Goal: Contribute content: Contribute content

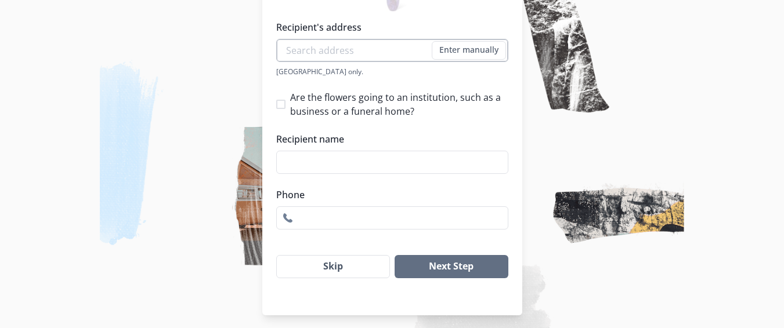
scroll to position [233, 0]
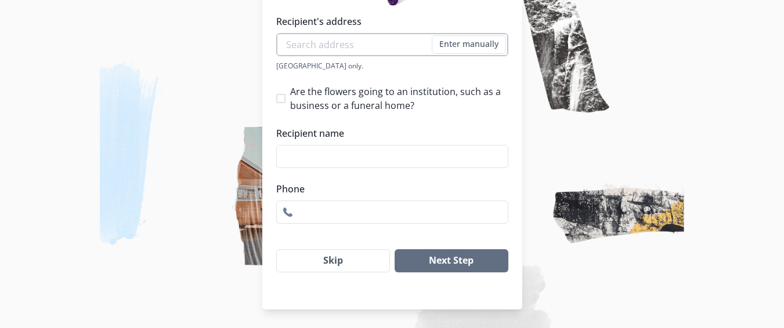
click at [305, 48] on input "Recipient's address" at bounding box center [392, 44] width 232 height 23
click at [325, 64] on li "[STREET_ADDRESS]" at bounding box center [396, 66] width 231 height 19
type input "[STREET_ADDRESS]"
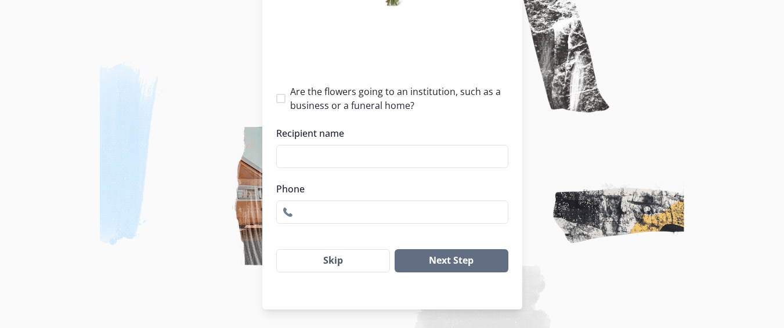
select select "MI"
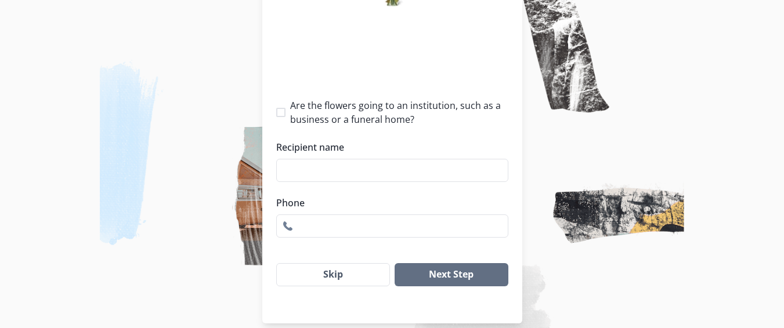
type input "1"
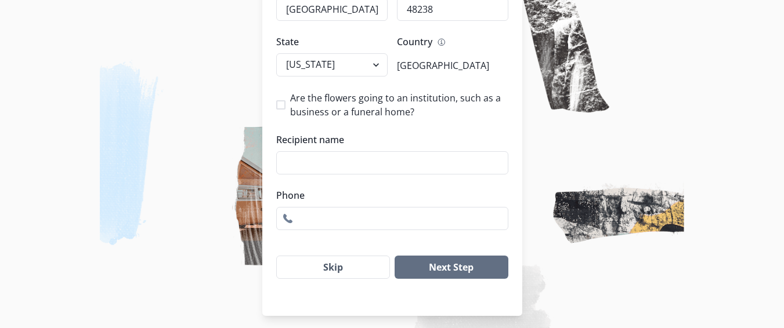
scroll to position [398, 0]
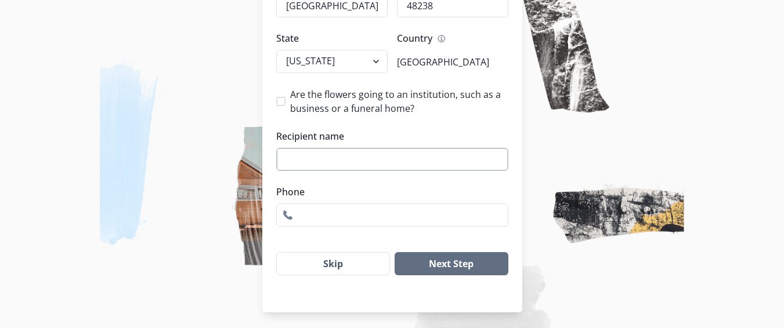
click at [306, 152] on input "Recipient name" at bounding box center [392, 159] width 232 height 23
type input "[PERSON_NAME] Funeral Home"
click at [317, 208] on input "Phone" at bounding box center [392, 215] width 232 height 23
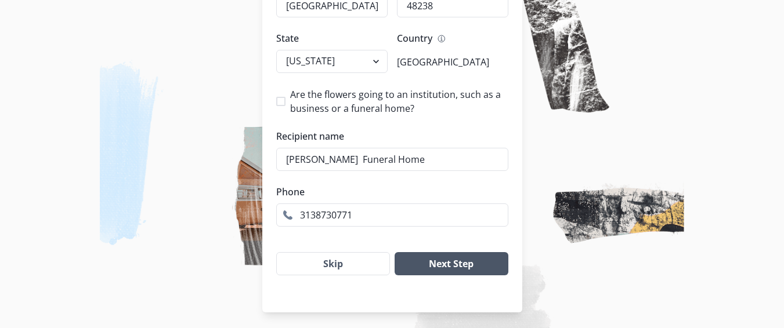
type input "3138730771"
click at [462, 261] on button "Next Step" at bounding box center [451, 263] width 113 height 23
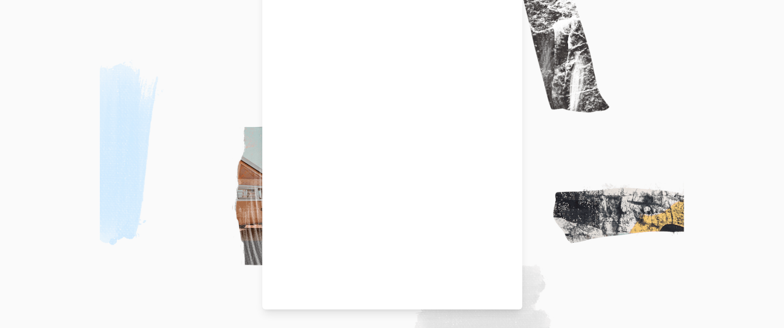
scroll to position [154, 0]
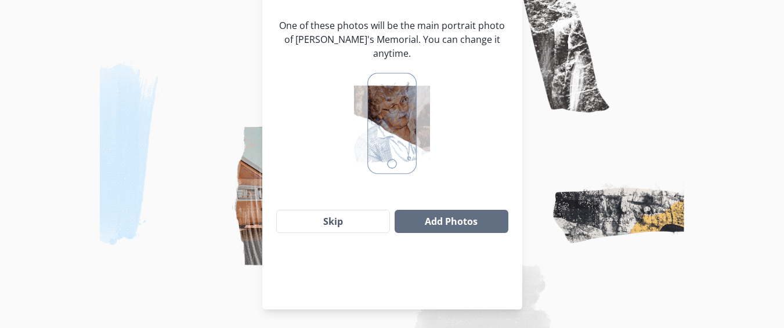
click at [402, 151] on img at bounding box center [391, 124] width 75 height 109
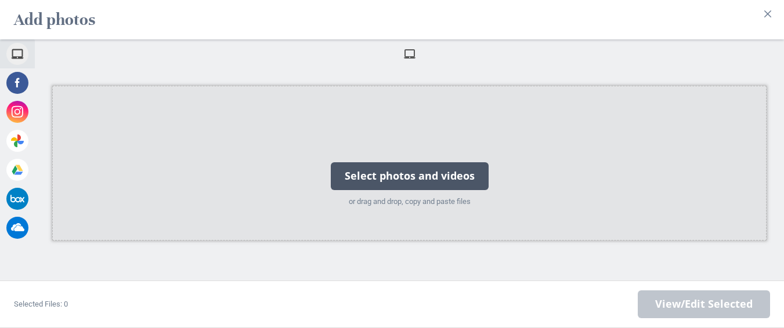
click at [392, 165] on div "Select photos and videos" at bounding box center [410, 176] width 158 height 28
click at [379, 172] on div "Select photos and videos" at bounding box center [410, 176] width 158 height 28
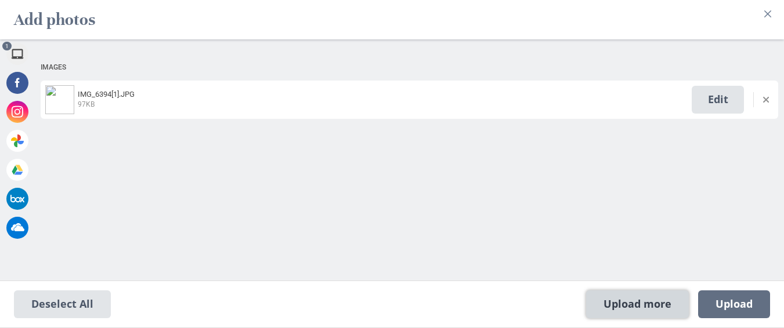
click at [634, 298] on span "Upload more" at bounding box center [637, 305] width 103 height 28
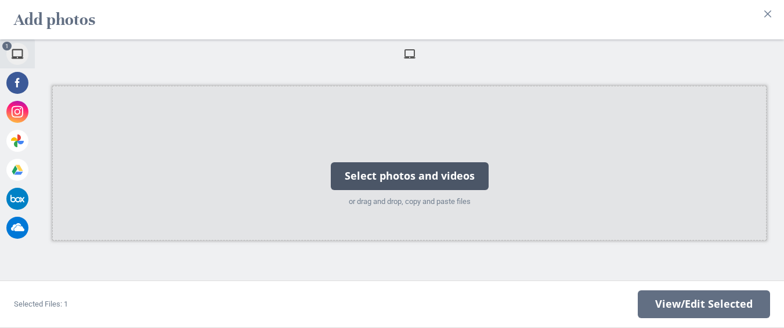
click at [424, 162] on div "Select photos and videos" at bounding box center [410, 176] width 158 height 28
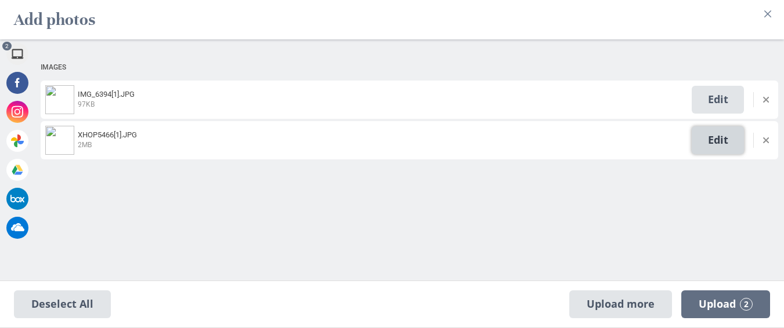
click at [707, 133] on span "Edit" at bounding box center [718, 140] width 52 height 28
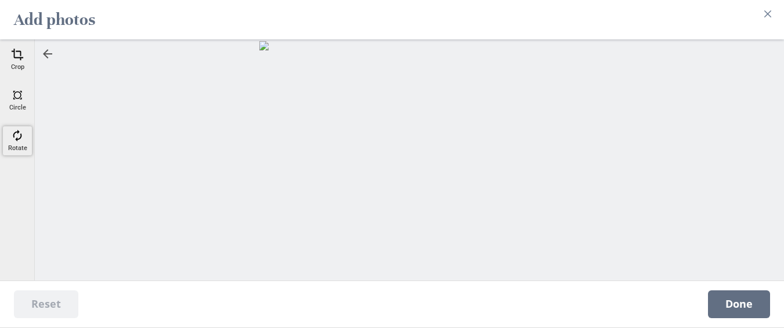
click at [24, 126] on div "Rotate" at bounding box center [17, 140] width 29 height 29
click at [754, 182] on div at bounding box center [757, 183] width 29 height 29
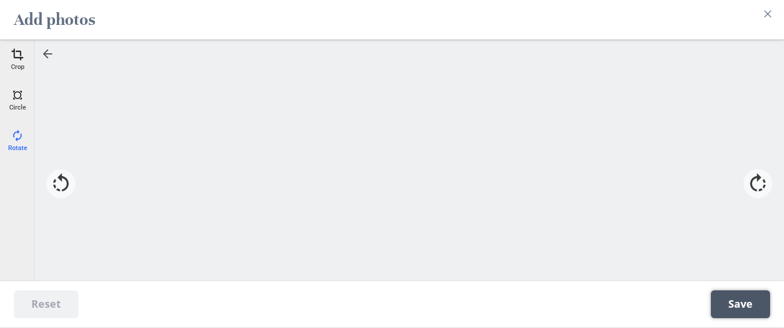
click at [726, 305] on span "Save" at bounding box center [740, 305] width 59 height 28
click at [726, 305] on span "Done" at bounding box center [739, 305] width 62 height 28
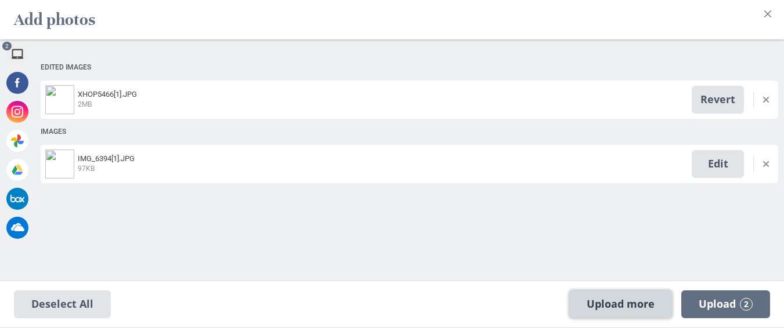
click at [639, 298] on span "Upload more" at bounding box center [620, 305] width 103 height 28
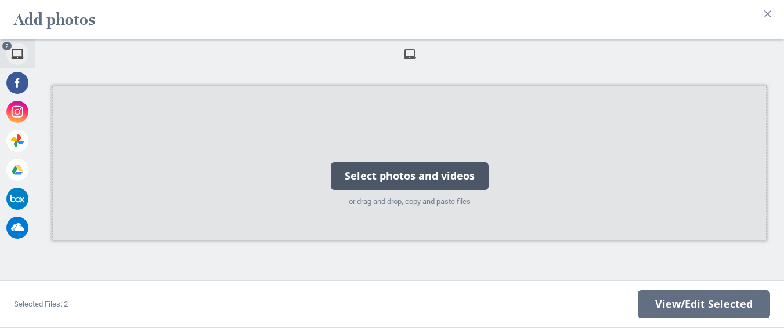
click at [404, 164] on div "Select photos and videos" at bounding box center [410, 176] width 158 height 28
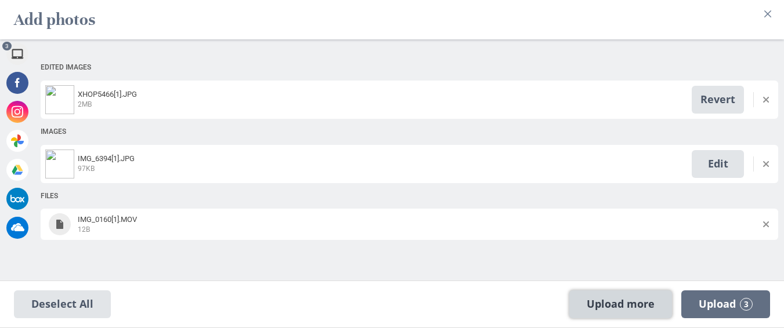
click at [631, 303] on span "Upload more" at bounding box center [620, 305] width 103 height 28
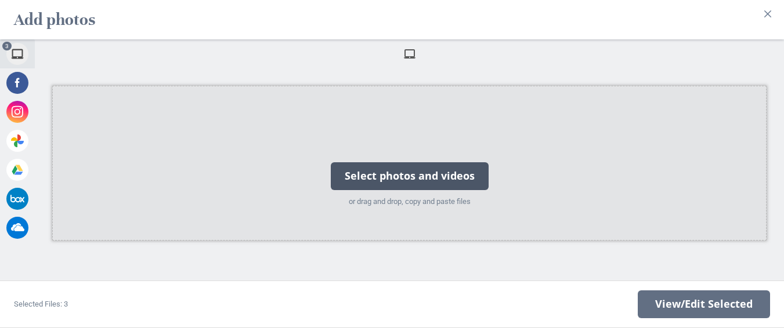
click at [435, 166] on div "Select photos and videos" at bounding box center [410, 176] width 158 height 28
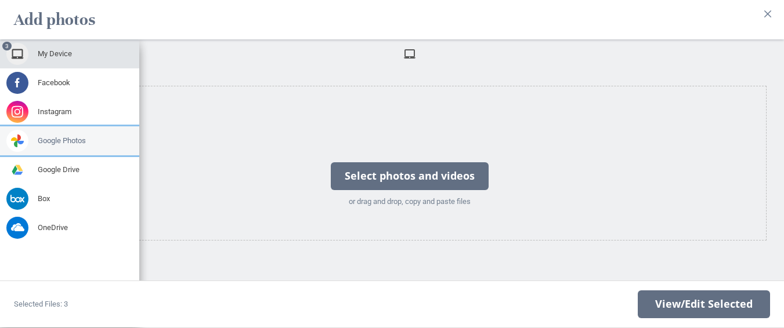
click at [17, 132] on span at bounding box center [17, 141] width 22 height 22
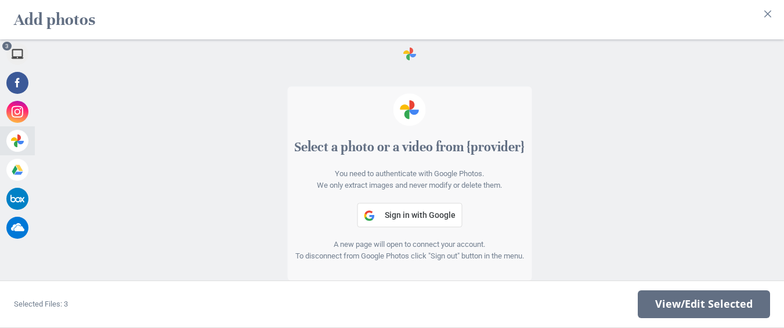
click at [396, 196] on div "Select a photo or a video from {provider} You need to authenticate with Google …" at bounding box center [409, 183] width 244 height 195
click at [397, 211] on span "Sign in with Google" at bounding box center [420, 215] width 71 height 9
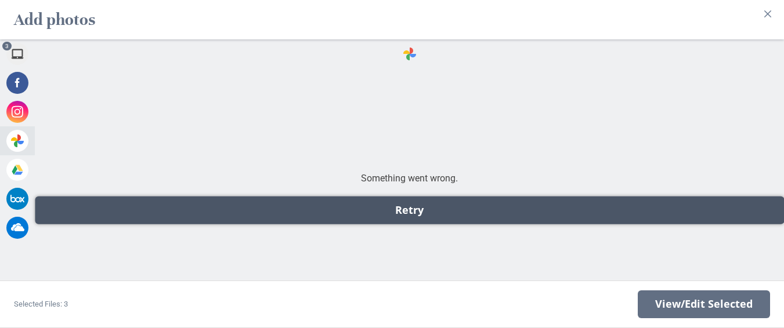
click at [443, 204] on div "Retry" at bounding box center [409, 211] width 749 height 28
click at [402, 207] on div "Retry" at bounding box center [409, 211] width 749 height 28
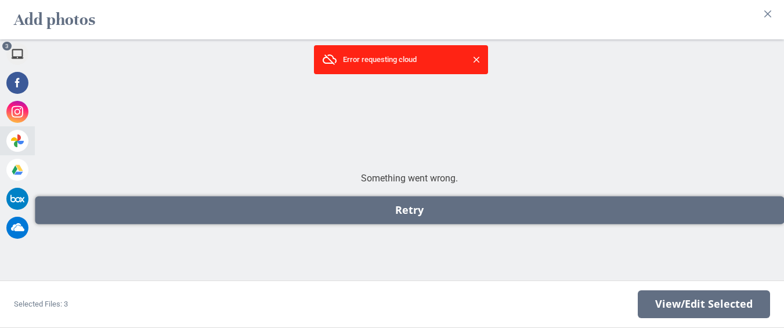
click at [402, 207] on div "Retry" at bounding box center [409, 211] width 749 height 28
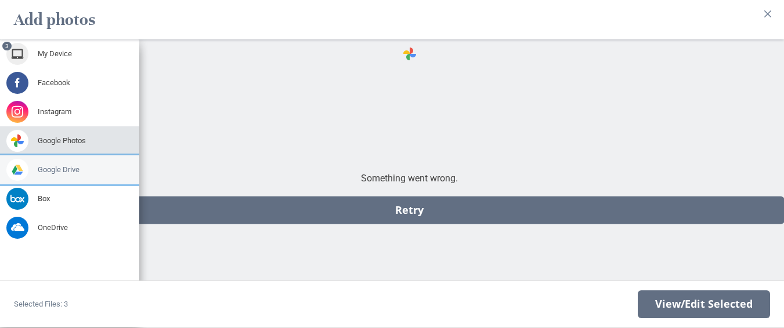
click at [44, 156] on div "Google Drive" at bounding box center [69, 170] width 139 height 29
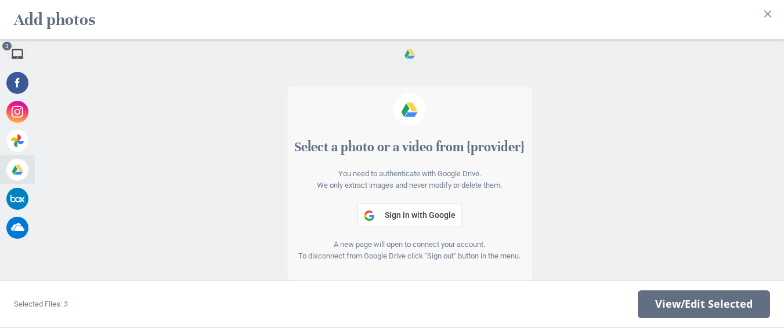
click at [394, 216] on button "Sign in with Google" at bounding box center [409, 215] width 105 height 24
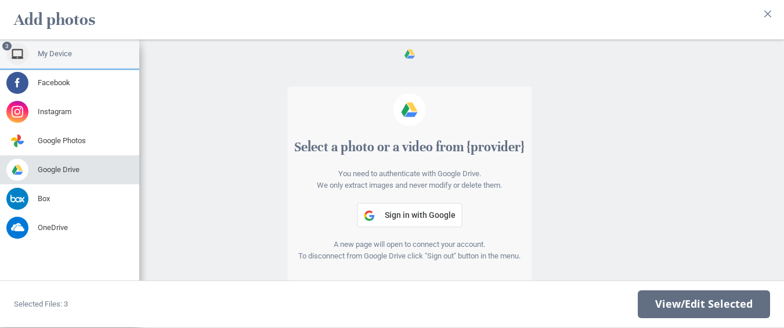
click at [56, 53] on div "3 My Device" at bounding box center [69, 53] width 139 height 29
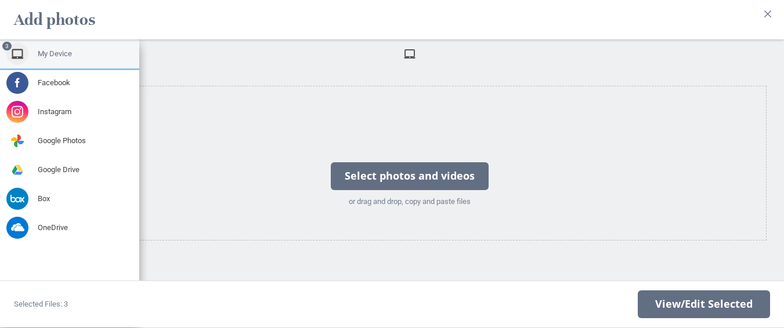
click at [56, 49] on span "My Device" at bounding box center [55, 54] width 34 height 10
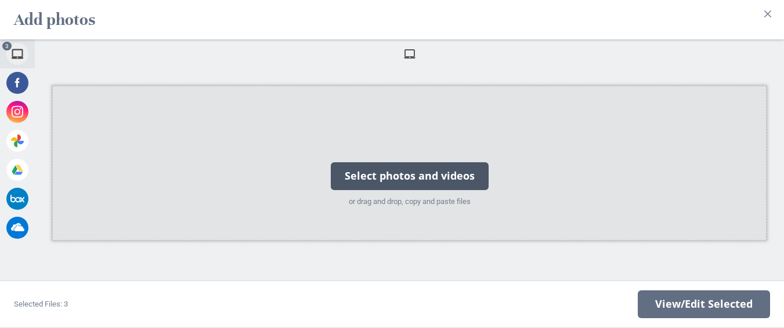
click at [373, 166] on div "Select photos and videos" at bounding box center [410, 176] width 158 height 28
